Goal: Check status

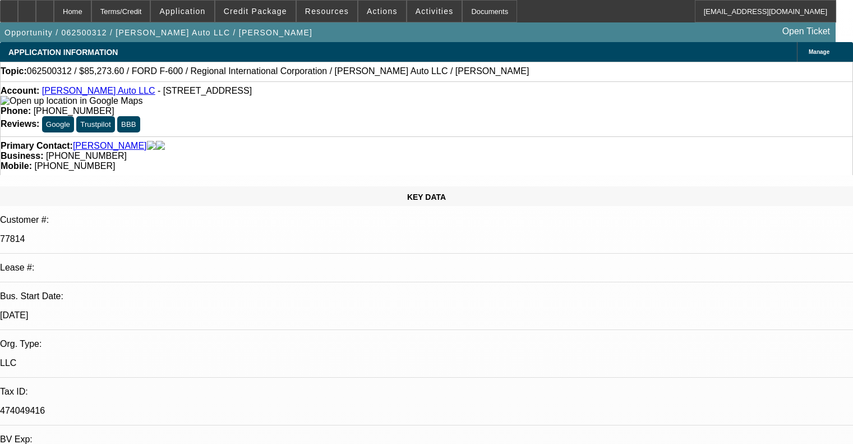
select select "0"
select select "6"
select select "0"
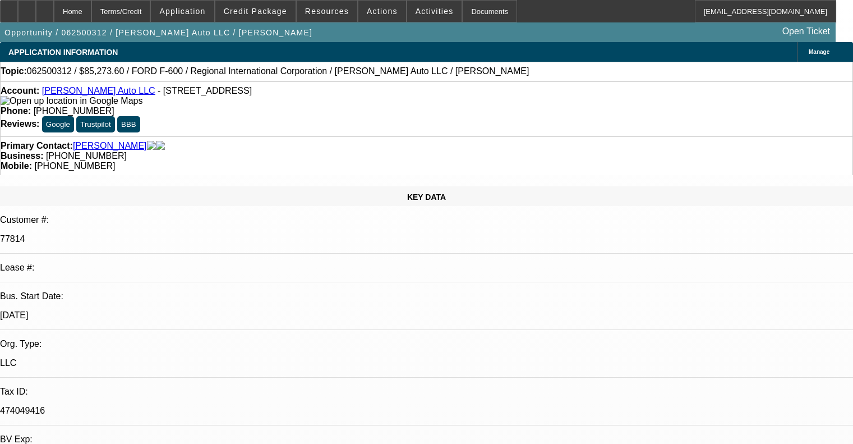
select select "0"
select select "6"
select select "0.1"
select select "0"
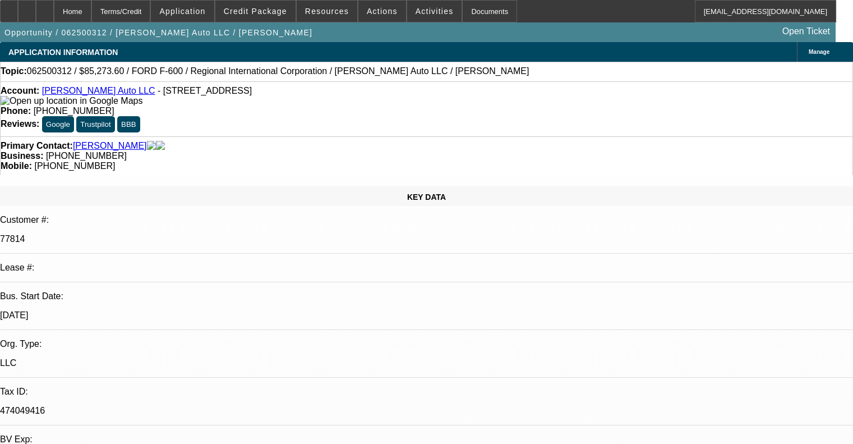
select select "2"
select select "0"
select select "6"
select select "0.1"
select select "0"
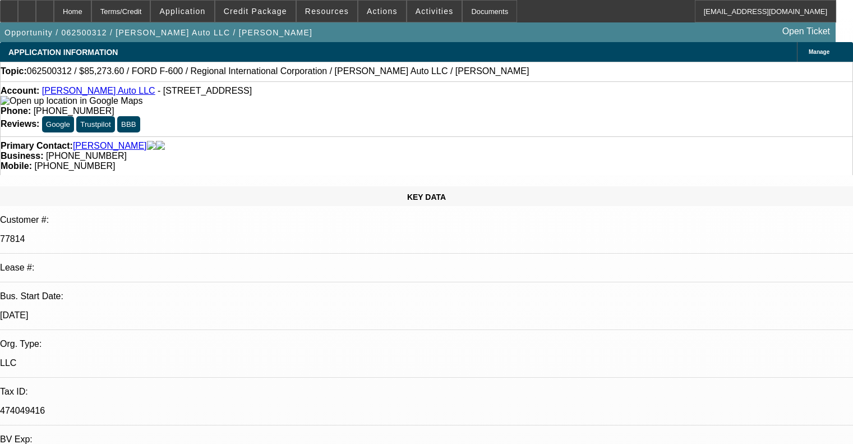
select select "2"
select select "0"
select select "6"
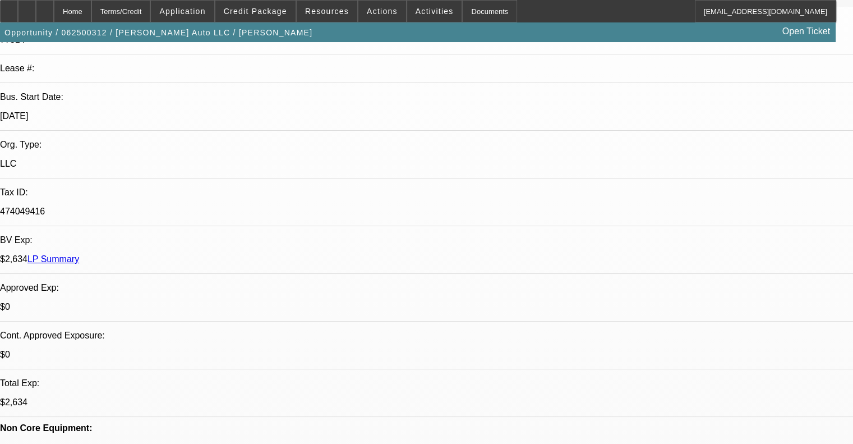
scroll to position [280, 0]
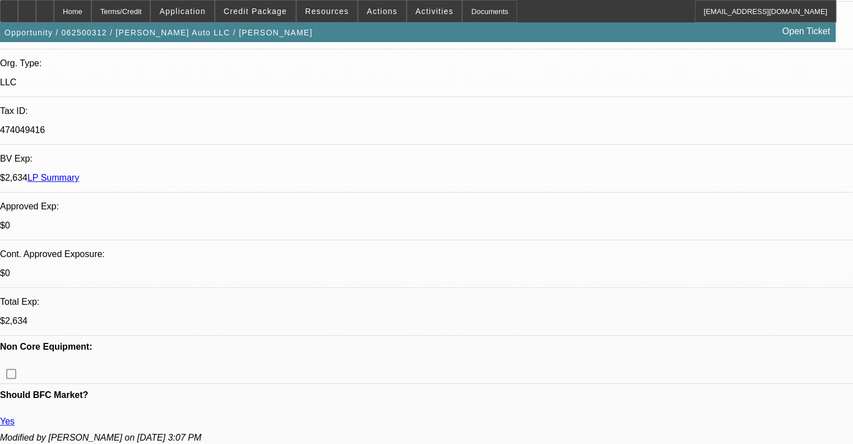
drag, startPoint x: 269, startPoint y: 247, endPoint x: 313, endPoint y: 245, distance: 43.8
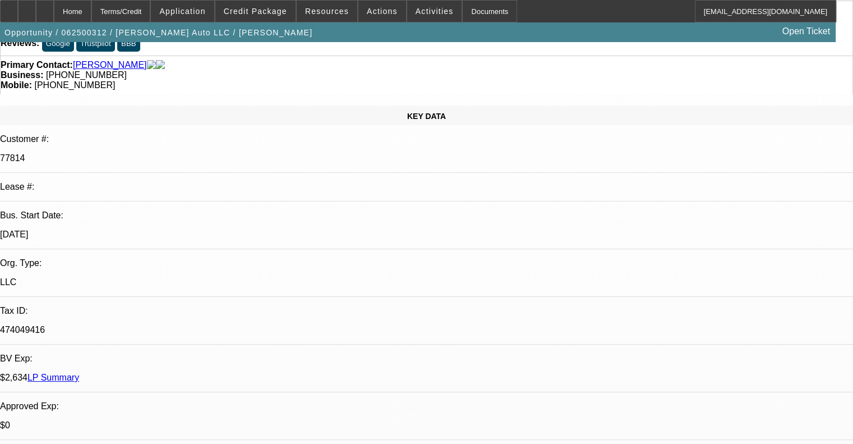
scroll to position [0, 0]
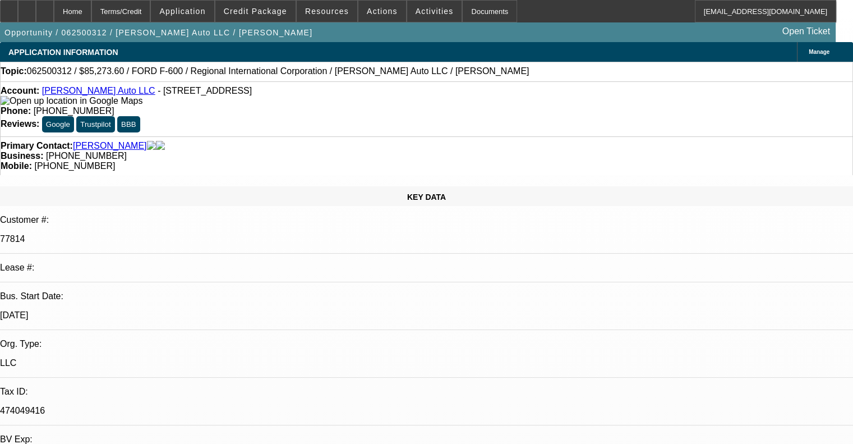
drag, startPoint x: 466, startPoint y: 170, endPoint x: 491, endPoint y: 168, distance: 24.8
drag, startPoint x: 521, startPoint y: 196, endPoint x: 384, endPoint y: 187, distance: 137.7
